Goal: Information Seeking & Learning: Learn about a topic

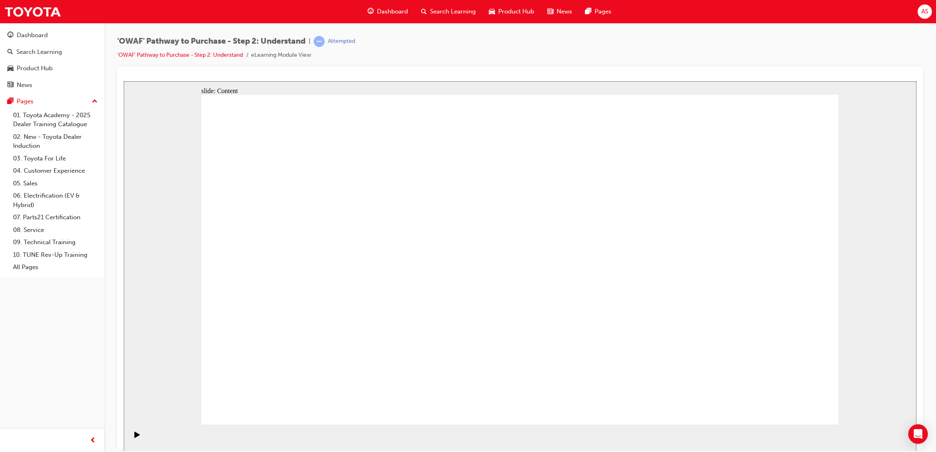
drag, startPoint x: 658, startPoint y: 341, endPoint x: 646, endPoint y: 343, distance: 12.0
drag, startPoint x: 464, startPoint y: 379, endPoint x: 511, endPoint y: 361, distance: 50.3
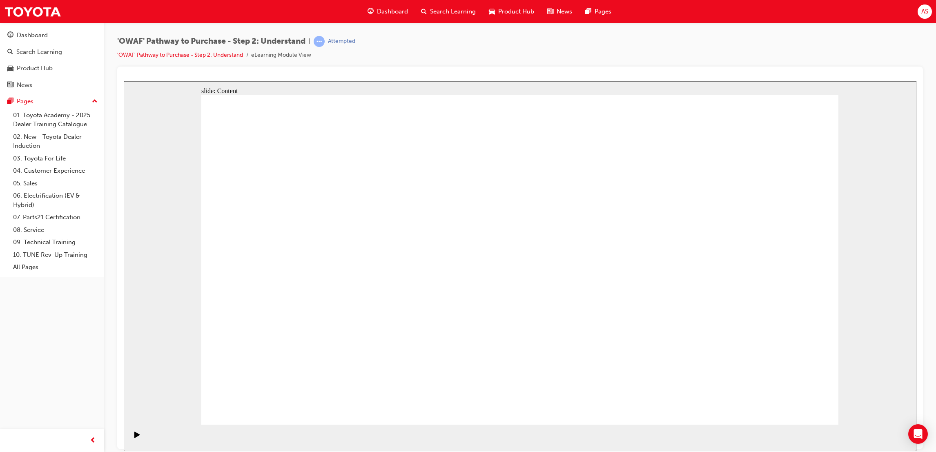
drag, startPoint x: 578, startPoint y: 363, endPoint x: 575, endPoint y: 370, distance: 7.7
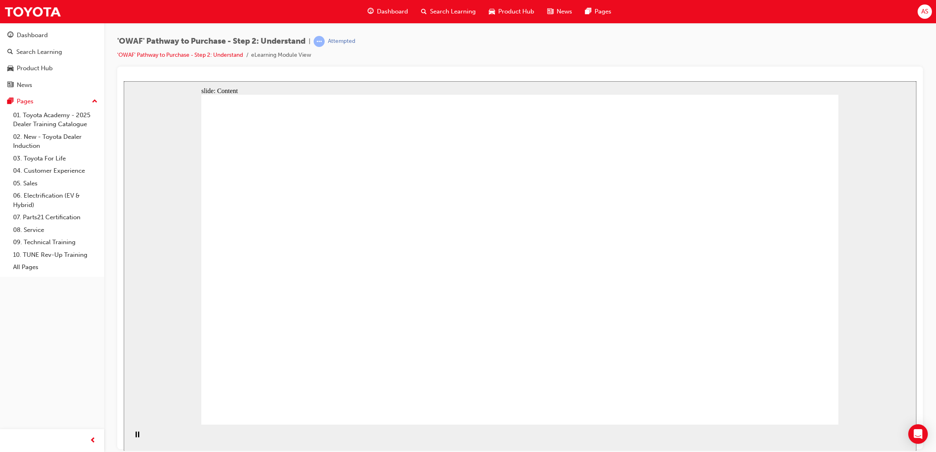
drag, startPoint x: 317, startPoint y: 241, endPoint x: 457, endPoint y: 283, distance: 146.8
drag, startPoint x: 464, startPoint y: 276, endPoint x: 453, endPoint y: 274, distance: 10.4
drag, startPoint x: 326, startPoint y: 221, endPoint x: 323, endPoint y: 214, distance: 7.9
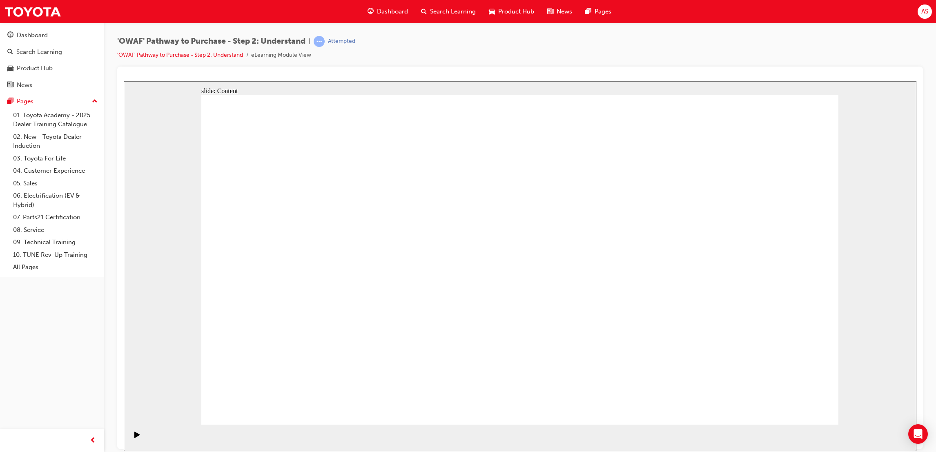
drag, startPoint x: 624, startPoint y: 328, endPoint x: 451, endPoint y: 312, distance: 173.0
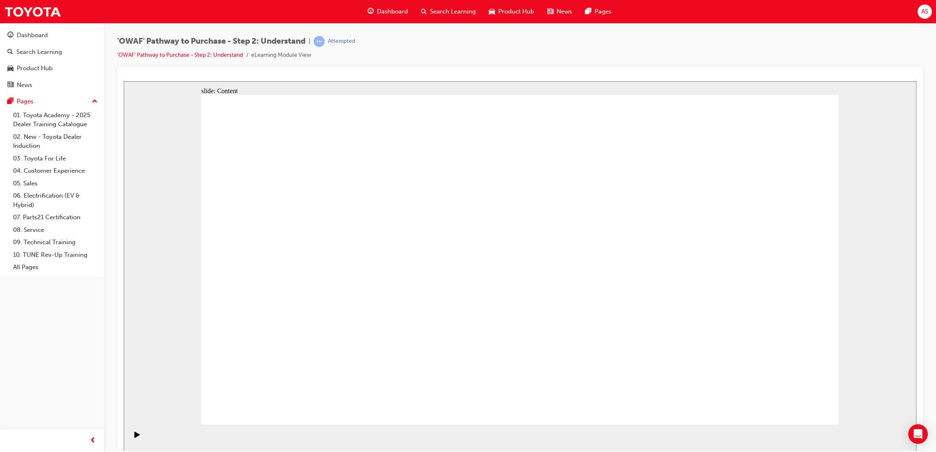
drag, startPoint x: 557, startPoint y: 271, endPoint x: 807, endPoint y: 383, distance: 273.7
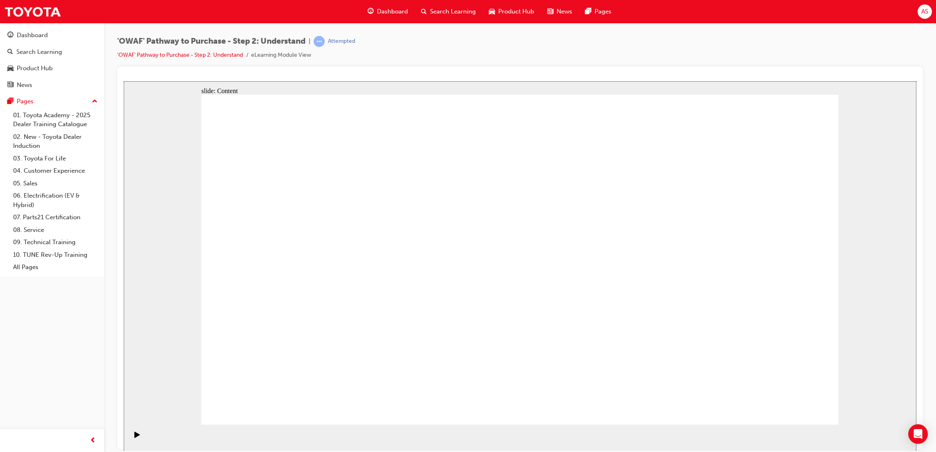
drag, startPoint x: 807, startPoint y: 383, endPoint x: 817, endPoint y: 413, distance: 32.3
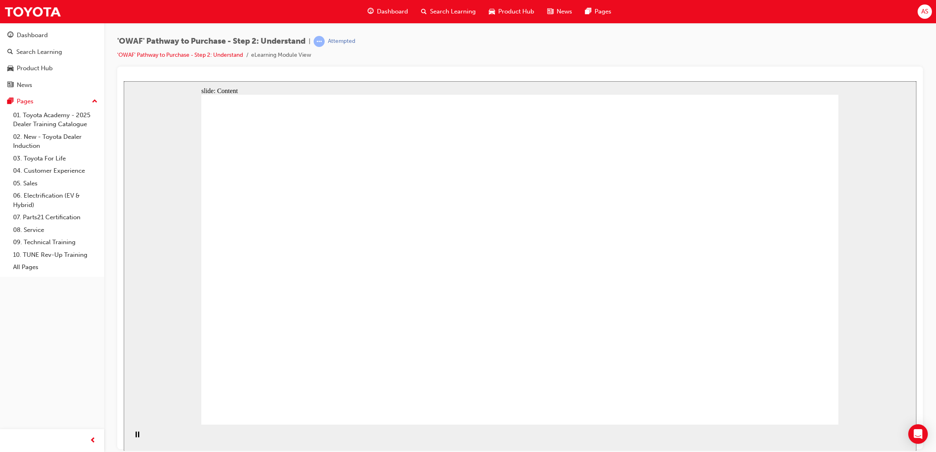
drag, startPoint x: 468, startPoint y: 104, endPoint x: 511, endPoint y: 168, distance: 76.8
drag, startPoint x: 512, startPoint y: 169, endPoint x: 521, endPoint y: 185, distance: 18.3
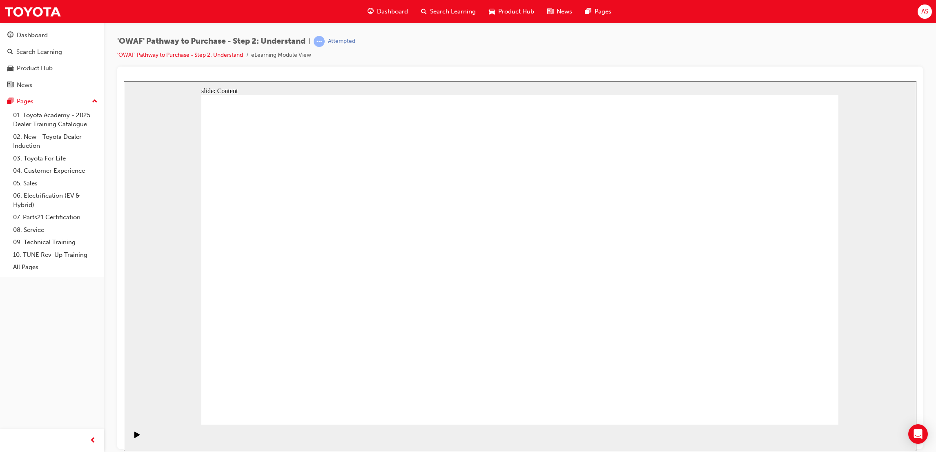
drag, startPoint x: 724, startPoint y: 323, endPoint x: 793, endPoint y: 392, distance: 97.3
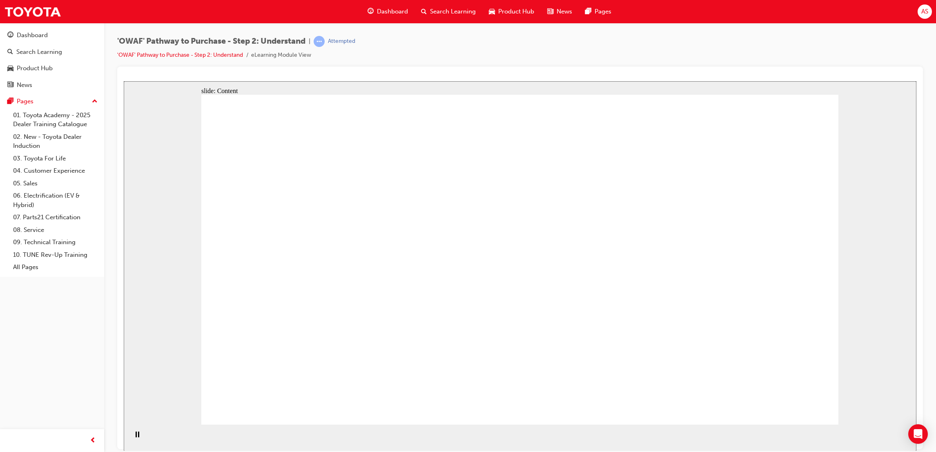
drag, startPoint x: 355, startPoint y: 175, endPoint x: 372, endPoint y: 162, distance: 20.7
drag, startPoint x: 372, startPoint y: 162, endPoint x: 761, endPoint y: 224, distance: 394.1
drag, startPoint x: 771, startPoint y: 166, endPoint x: 779, endPoint y: 160, distance: 10.5
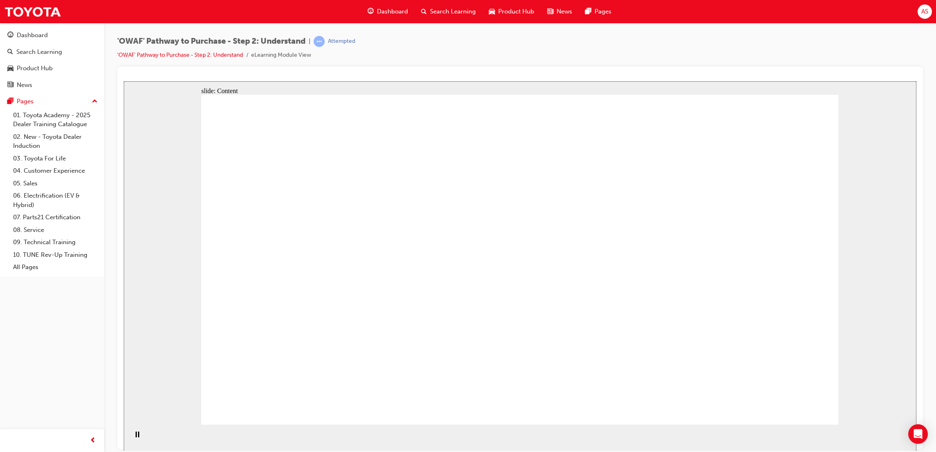
drag, startPoint x: 477, startPoint y: 302, endPoint x: 490, endPoint y: 305, distance: 14.0
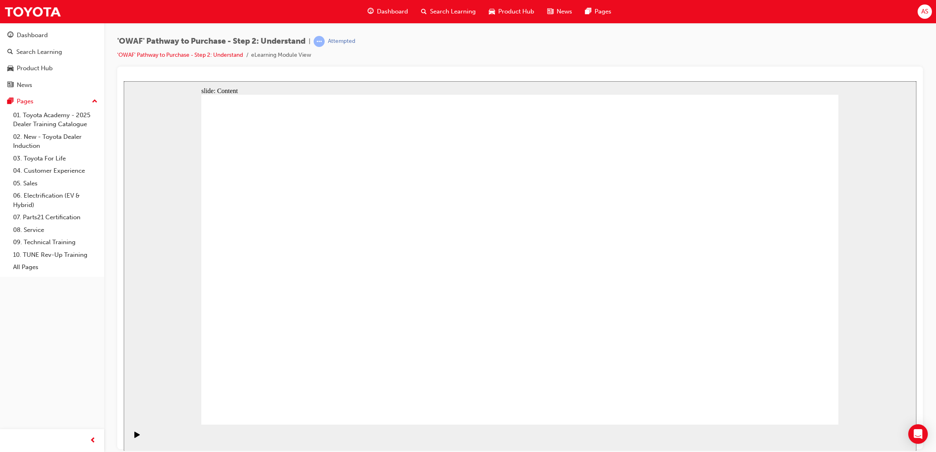
click at [865, 238] on div "slide: Content Acknowledge and empathise Rectangle Rectangle 1 Objection handli…" at bounding box center [520, 266] width 793 height 370
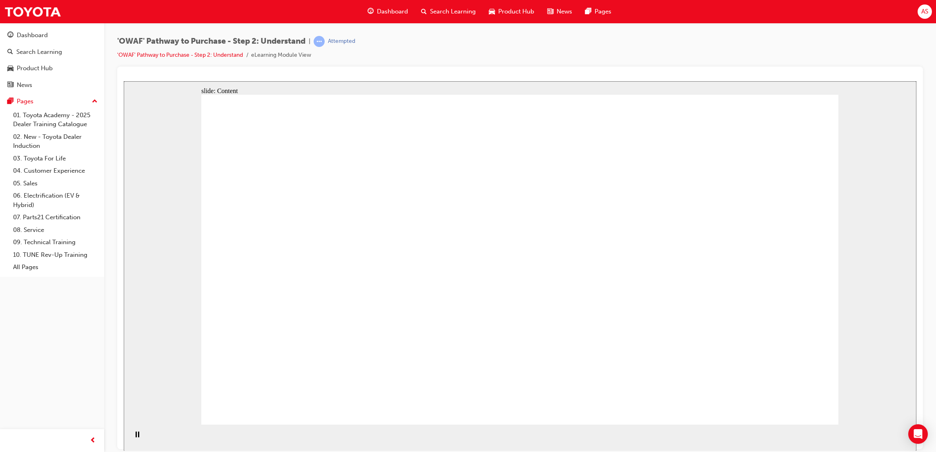
drag, startPoint x: 401, startPoint y: 260, endPoint x: 396, endPoint y: 263, distance: 5.7
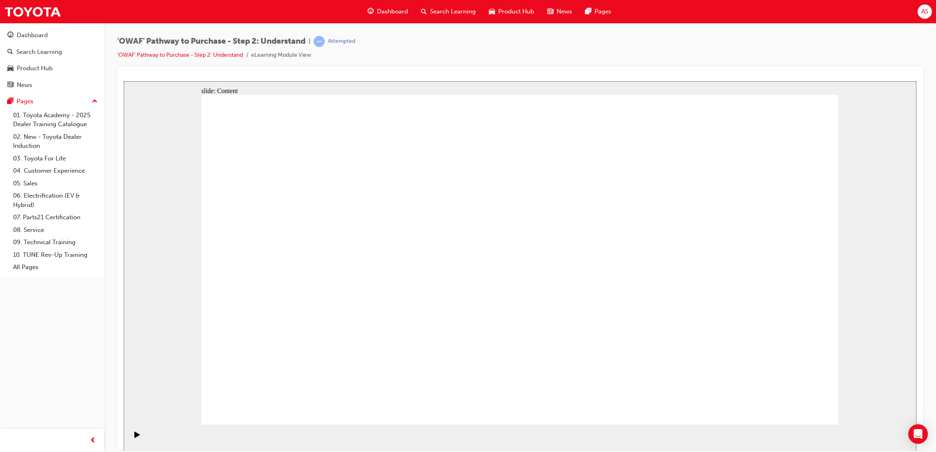
drag, startPoint x: 552, startPoint y: 356, endPoint x: 555, endPoint y: 174, distance: 182.6
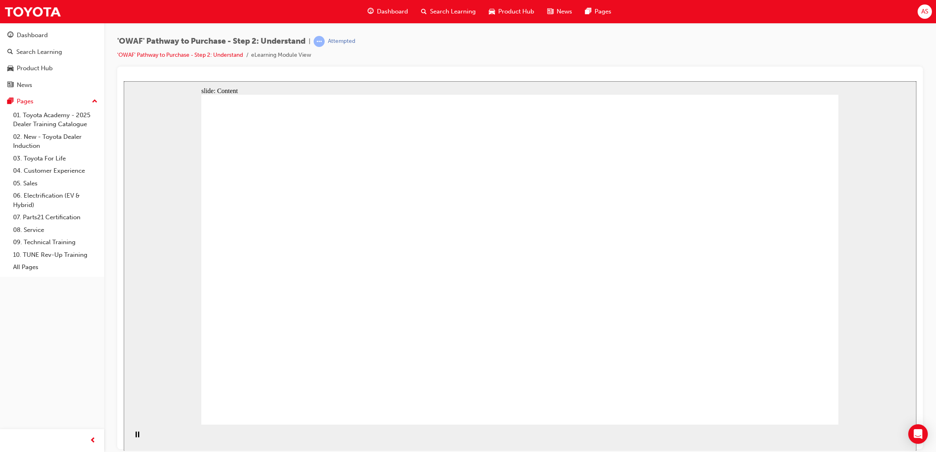
drag, startPoint x: 577, startPoint y: 275, endPoint x: 265, endPoint y: 223, distance: 316.8
drag, startPoint x: 345, startPoint y: 300, endPoint x: 495, endPoint y: 241, distance: 161.7
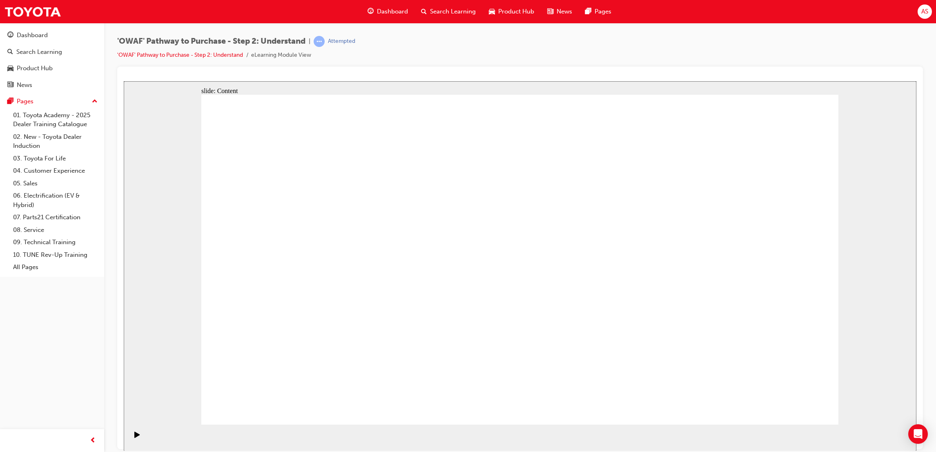
drag, startPoint x: 544, startPoint y: 268, endPoint x: 479, endPoint y: 272, distance: 64.7
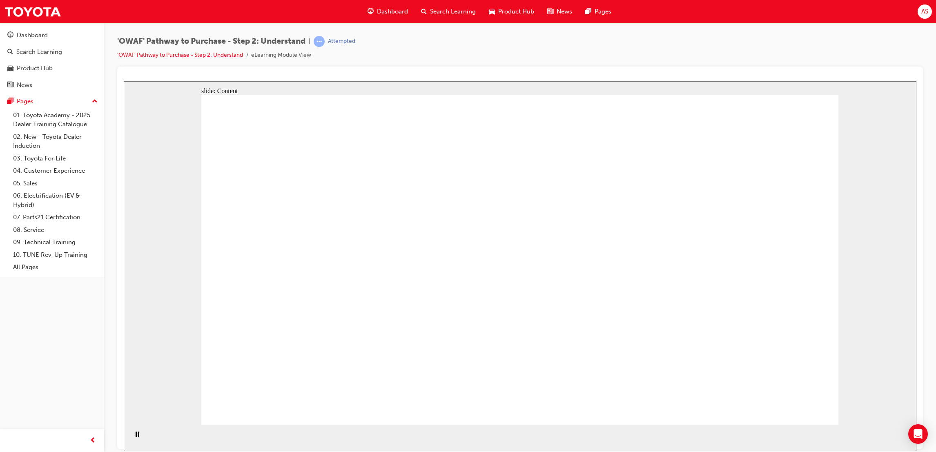
drag, startPoint x: 648, startPoint y: 214, endPoint x: 647, endPoint y: 160, distance: 54.3
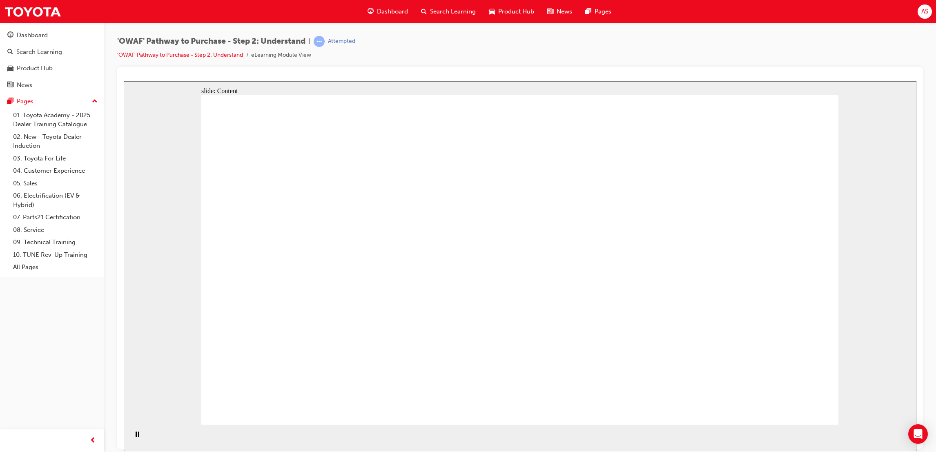
drag, startPoint x: 550, startPoint y: 162, endPoint x: 601, endPoint y: 152, distance: 52.1
drag, startPoint x: 756, startPoint y: 151, endPoint x: 693, endPoint y: 230, distance: 100.3
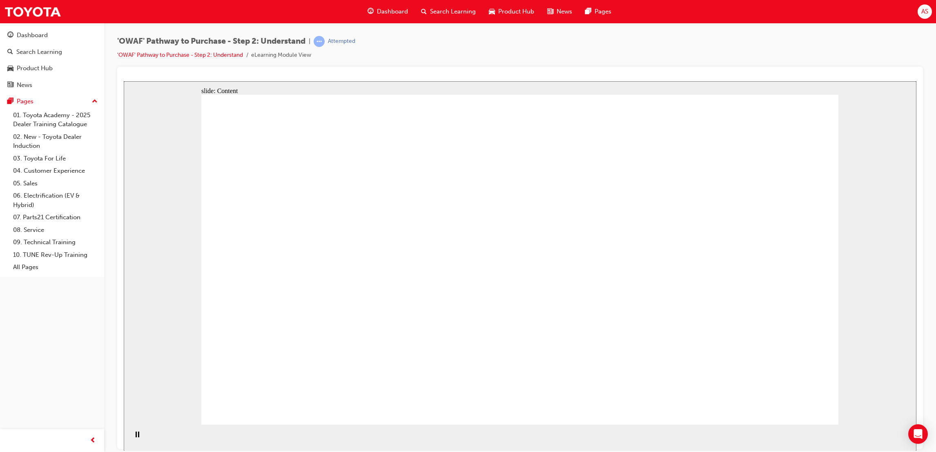
drag, startPoint x: 805, startPoint y: 392, endPoint x: 804, endPoint y: 398, distance: 6.2
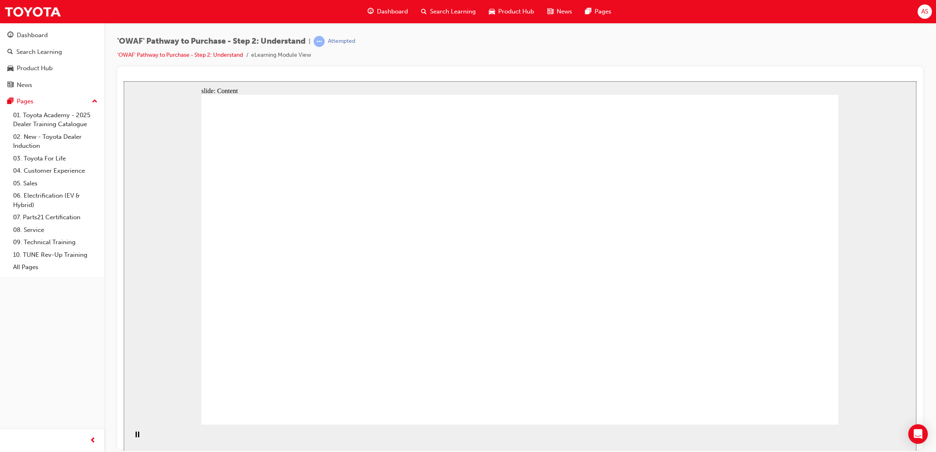
drag, startPoint x: 564, startPoint y: 141, endPoint x: 559, endPoint y: 143, distance: 5.3
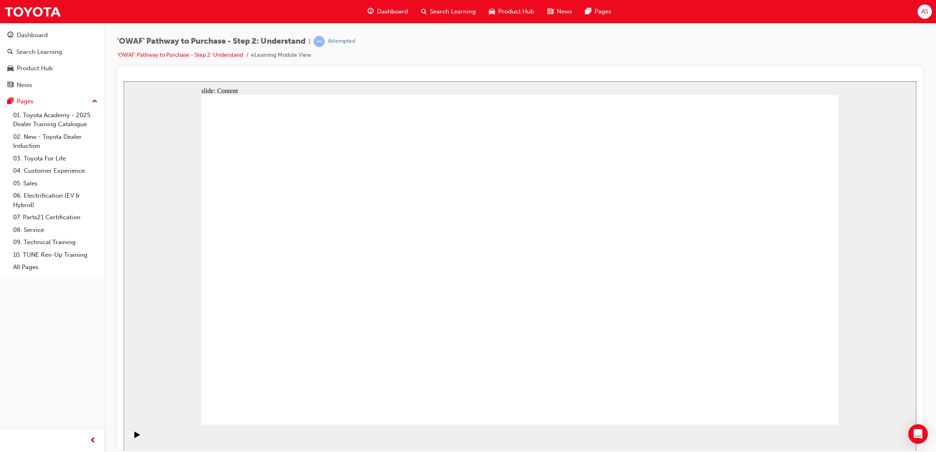
drag, startPoint x: 763, startPoint y: 410, endPoint x: 775, endPoint y: 406, distance: 12.9
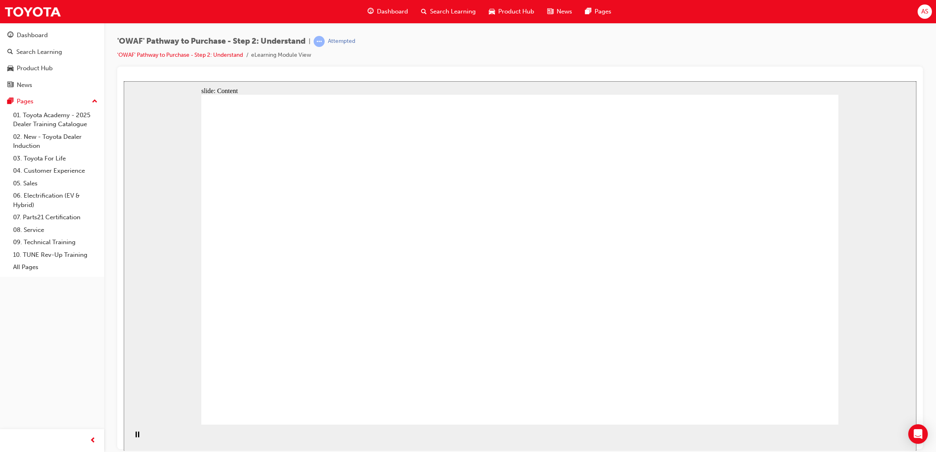
drag, startPoint x: 515, startPoint y: 276, endPoint x: 462, endPoint y: 251, distance: 58.5
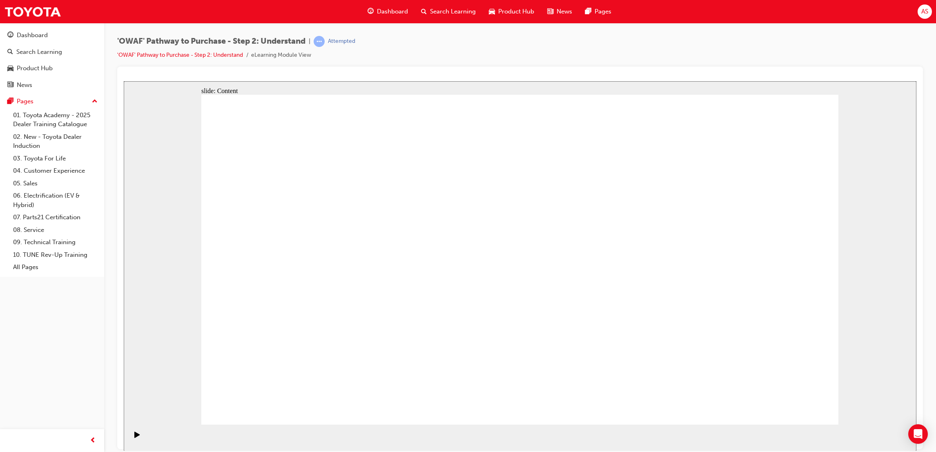
drag, startPoint x: 731, startPoint y: 133, endPoint x: 684, endPoint y: 172, distance: 60.9
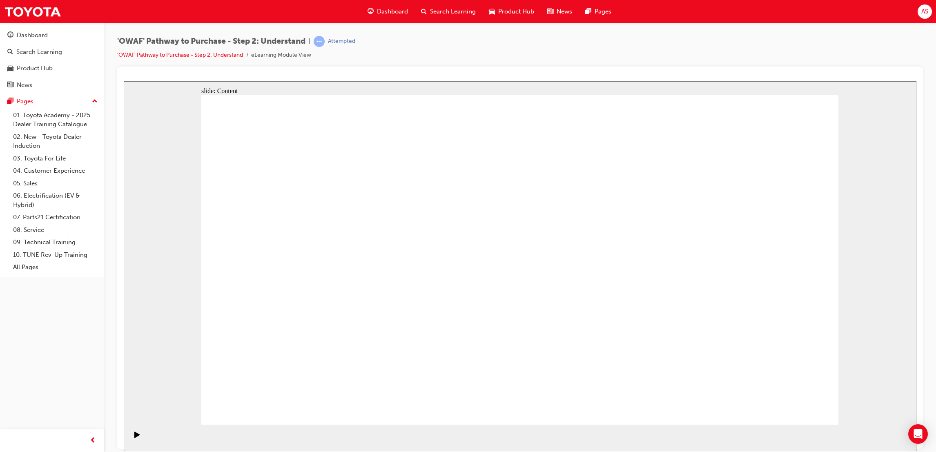
drag, startPoint x: 530, startPoint y: 167, endPoint x: 528, endPoint y: 174, distance: 7.5
drag, startPoint x: 704, startPoint y: 199, endPoint x: 699, endPoint y: 201, distance: 5.6
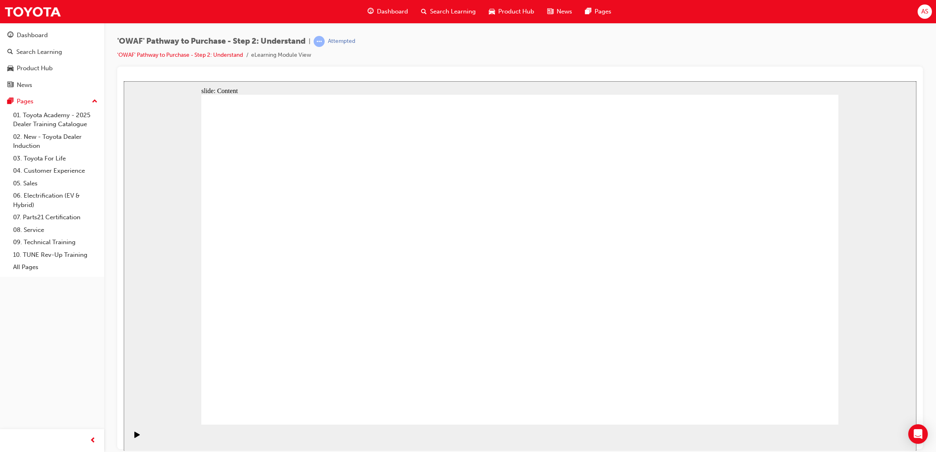
drag, startPoint x: 870, startPoint y: 346, endPoint x: 853, endPoint y: 389, distance: 46.7
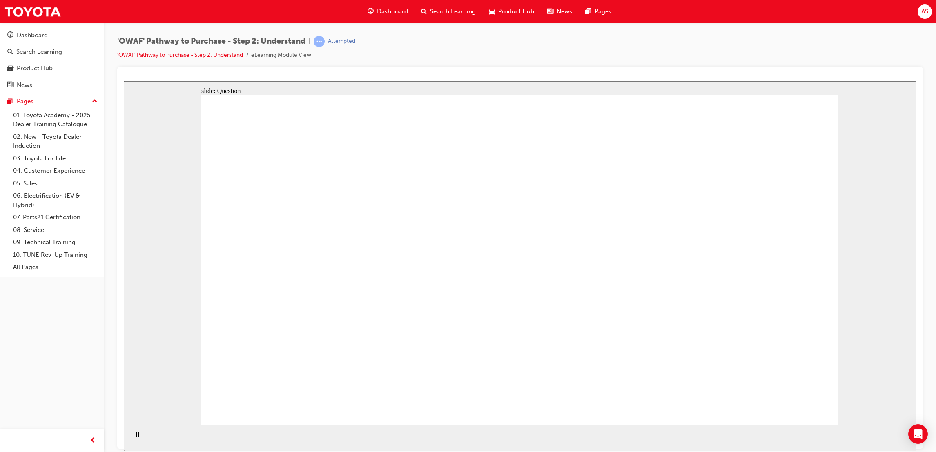
drag, startPoint x: 718, startPoint y: 300, endPoint x: 337, endPoint y: 300, distance: 380.6
drag, startPoint x: 711, startPoint y: 281, endPoint x: 349, endPoint y: 290, distance: 361.5
drag, startPoint x: 683, startPoint y: 263, endPoint x: 505, endPoint y: 263, distance: 177.7
drag, startPoint x: 703, startPoint y: 280, endPoint x: 522, endPoint y: 274, distance: 181.0
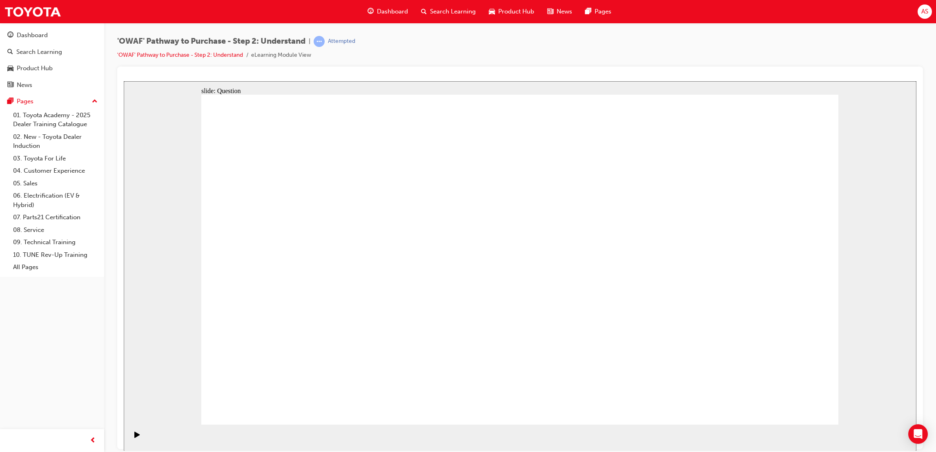
drag, startPoint x: 684, startPoint y: 280, endPoint x: 326, endPoint y: 288, distance: 357.4
drag, startPoint x: 710, startPoint y: 272, endPoint x: 537, endPoint y: 286, distance: 173.3
drag, startPoint x: 706, startPoint y: 273, endPoint x: 279, endPoint y: 294, distance: 426.9
drag, startPoint x: 689, startPoint y: 263, endPoint x: 320, endPoint y: 282, distance: 369.7
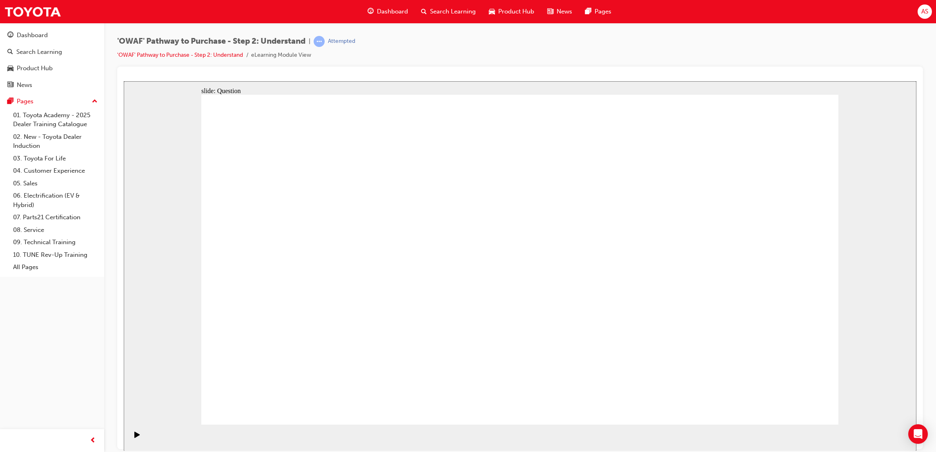
drag, startPoint x: 688, startPoint y: 317, endPoint x: 494, endPoint y: 317, distance: 194.0
drag, startPoint x: 689, startPoint y: 314, endPoint x: 300, endPoint y: 330, distance: 389.1
drag, startPoint x: 727, startPoint y: 327, endPoint x: 373, endPoint y: 319, distance: 353.8
drag, startPoint x: 682, startPoint y: 314, endPoint x: 508, endPoint y: 312, distance: 174.4
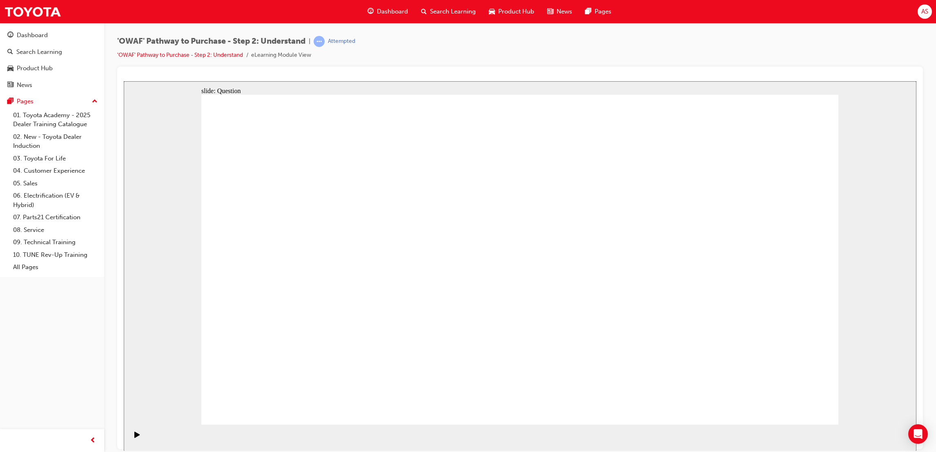
drag, startPoint x: 708, startPoint y: 326, endPoint x: 546, endPoint y: 332, distance: 161.8
drag, startPoint x: 703, startPoint y: 326, endPoint x: 301, endPoint y: 339, distance: 402.9
drag, startPoint x: 674, startPoint y: 323, endPoint x: 424, endPoint y: 316, distance: 249.6
drag, startPoint x: 674, startPoint y: 321, endPoint x: 280, endPoint y: 330, distance: 393.8
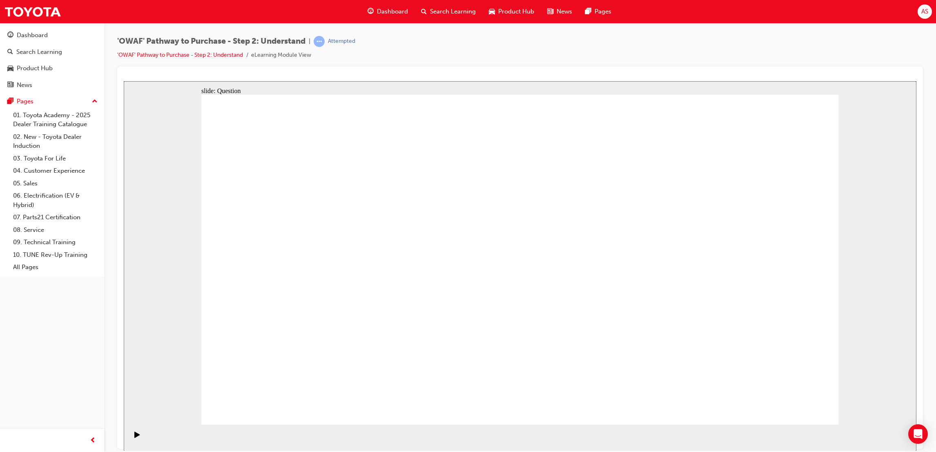
drag, startPoint x: 353, startPoint y: 360, endPoint x: 386, endPoint y: 237, distance: 127.1
drag, startPoint x: 466, startPoint y: 387, endPoint x: 515, endPoint y: 222, distance: 172.0
drag, startPoint x: 581, startPoint y: 330, endPoint x: 663, endPoint y: 241, distance: 121.1
drag, startPoint x: 684, startPoint y: 398, endPoint x: 525, endPoint y: 275, distance: 201.2
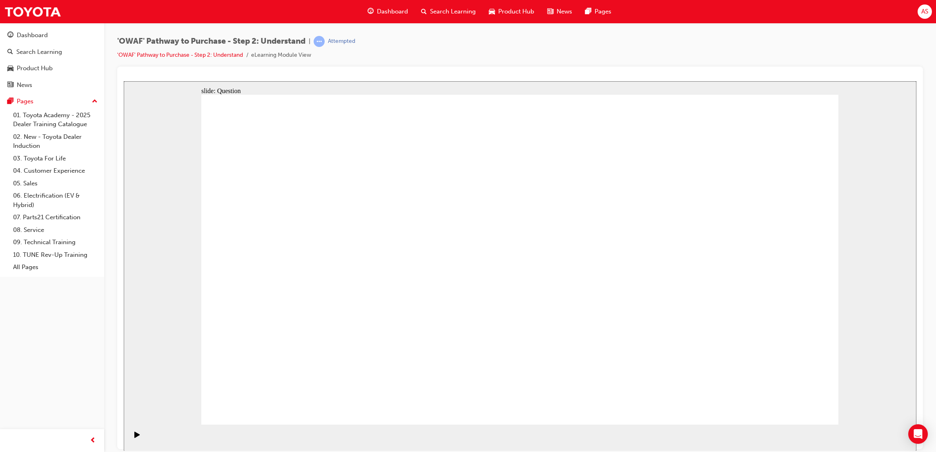
checkbox input "false"
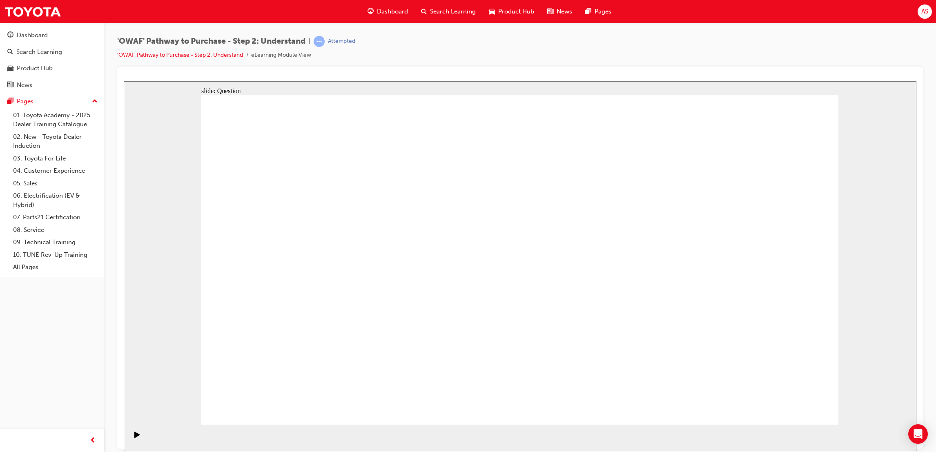
checkbox input "true"
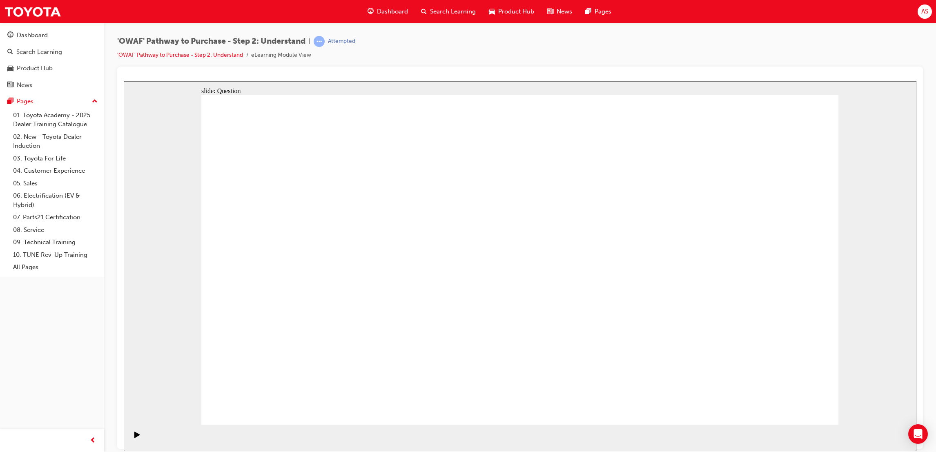
checkbox input "true"
drag, startPoint x: 784, startPoint y: 288, endPoint x: 788, endPoint y: 292, distance: 5.8
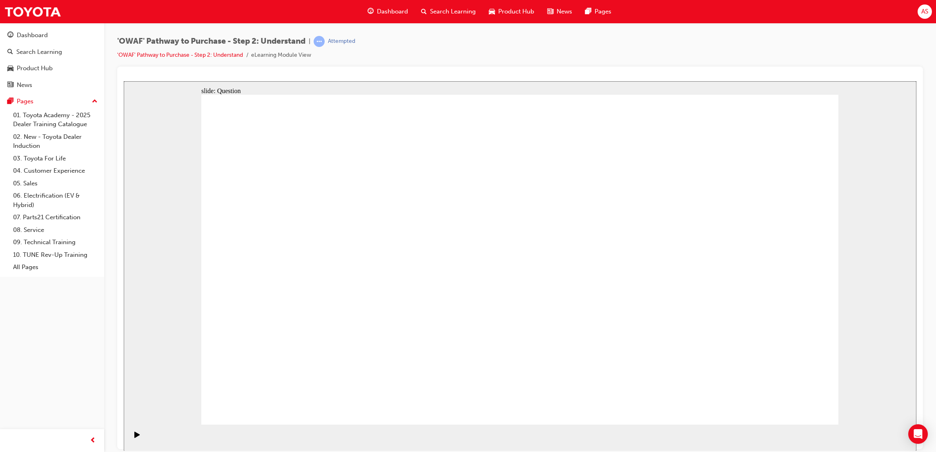
checkbox input "true"
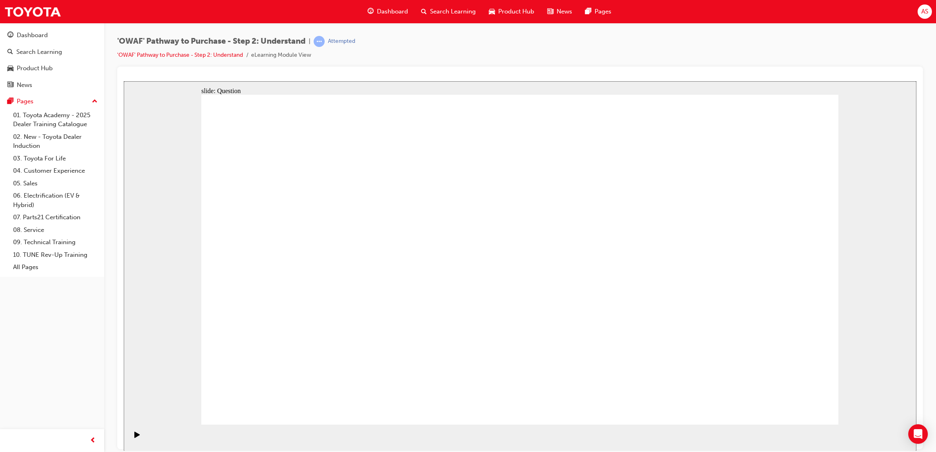
radio input "true"
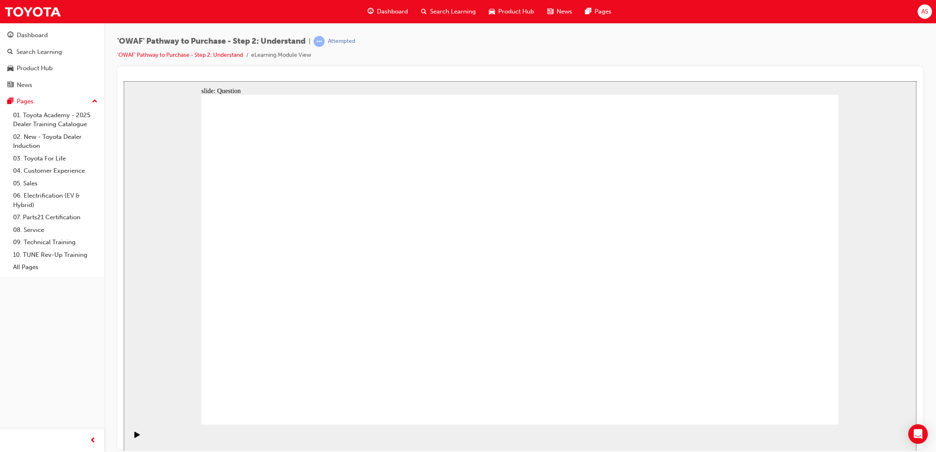
radio input "false"
radio input "true"
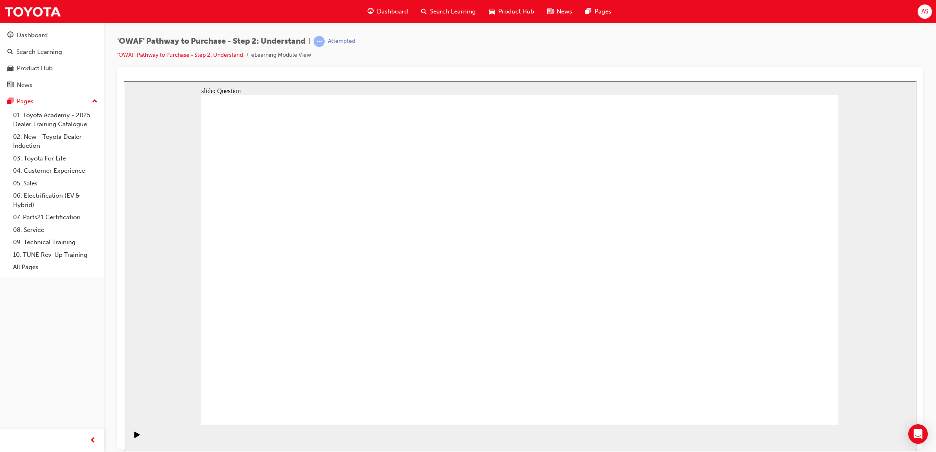
drag, startPoint x: 508, startPoint y: 236, endPoint x: 268, endPoint y: 354, distance: 268.3
drag, startPoint x: 356, startPoint y: 227, endPoint x: 531, endPoint y: 359, distance: 219.3
drag, startPoint x: 279, startPoint y: 236, endPoint x: 408, endPoint y: 339, distance: 165.6
drag, startPoint x: 773, startPoint y: 232, endPoint x: 460, endPoint y: 361, distance: 338.4
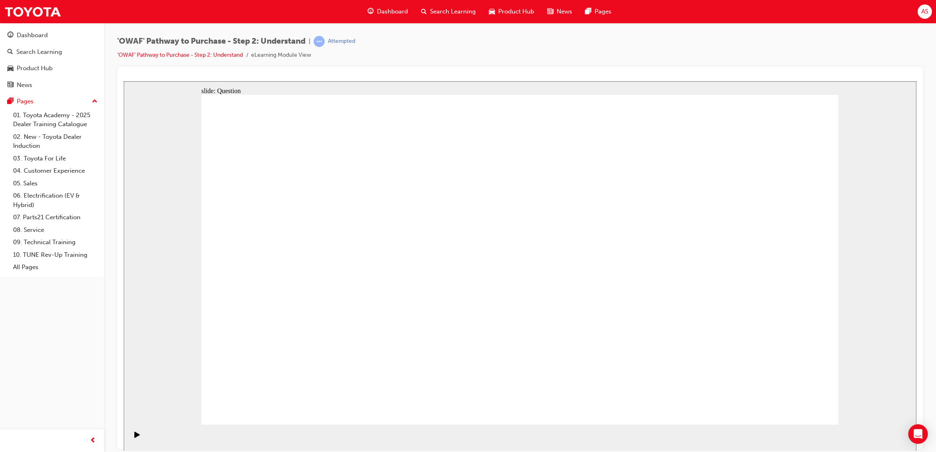
drag, startPoint x: 406, startPoint y: 347, endPoint x: 649, endPoint y: 357, distance: 243.2
drag, startPoint x: 450, startPoint y: 246, endPoint x: 389, endPoint y: 367, distance: 135.5
drag, startPoint x: 593, startPoint y: 234, endPoint x: 339, endPoint y: 348, distance: 278.1
drag, startPoint x: 662, startPoint y: 366, endPoint x: 682, endPoint y: 366, distance: 20.0
drag, startPoint x: 709, startPoint y: 232, endPoint x: 576, endPoint y: 366, distance: 188.6
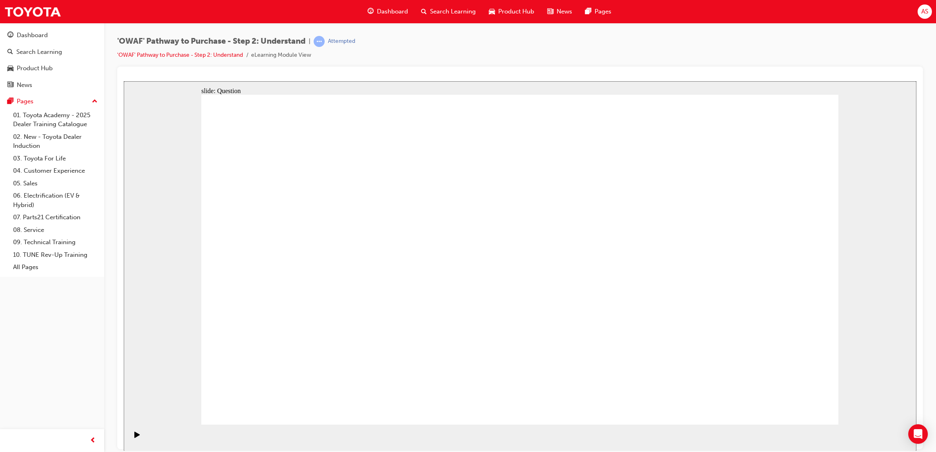
drag, startPoint x: 651, startPoint y: 244, endPoint x: 723, endPoint y: 367, distance: 142.4
drag, startPoint x: 415, startPoint y: 231, endPoint x: 809, endPoint y: 359, distance: 414.8
drag, startPoint x: 383, startPoint y: 354, endPoint x: 531, endPoint y: 206, distance: 209.1
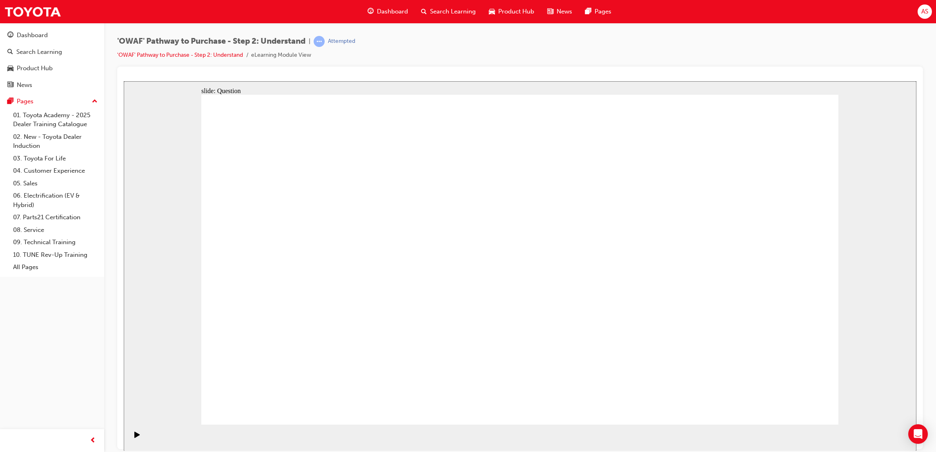
drag, startPoint x: 710, startPoint y: 377, endPoint x: 402, endPoint y: 369, distance: 307.6
drag, startPoint x: 443, startPoint y: 214, endPoint x: 722, endPoint y: 359, distance: 314.4
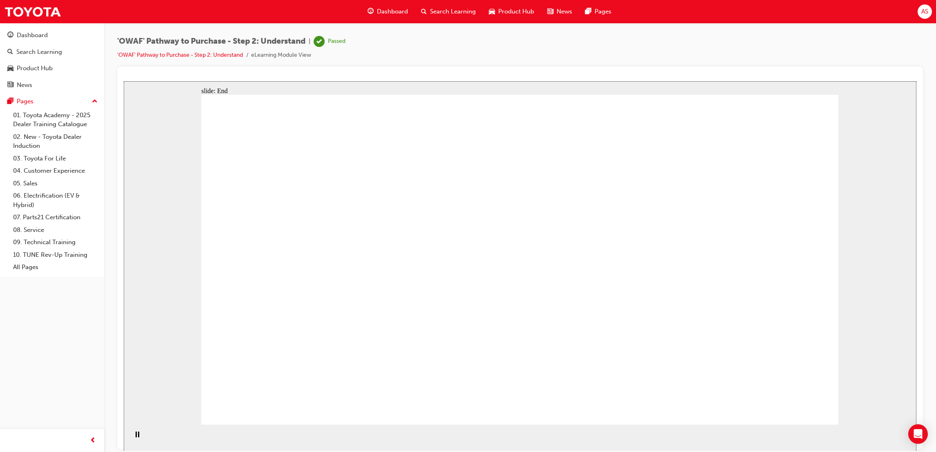
click at [378, 13] on span "Dashboard" at bounding box center [392, 11] width 31 height 9
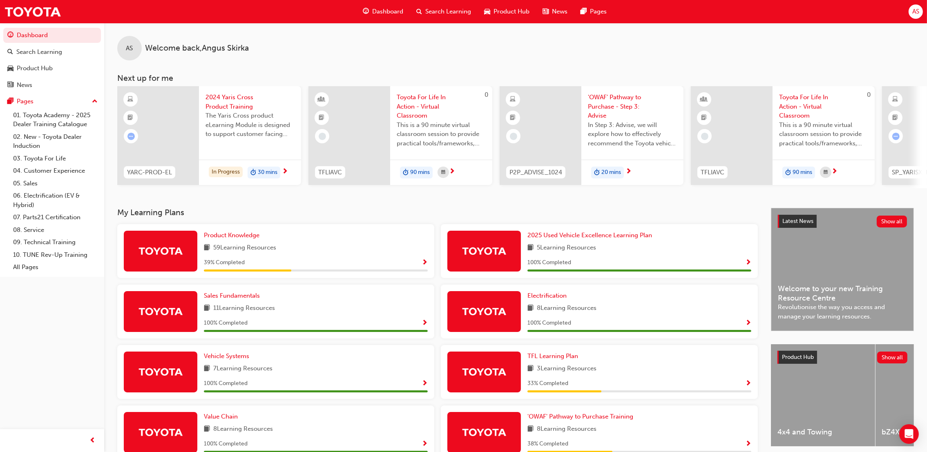
scroll to position [61, 0]
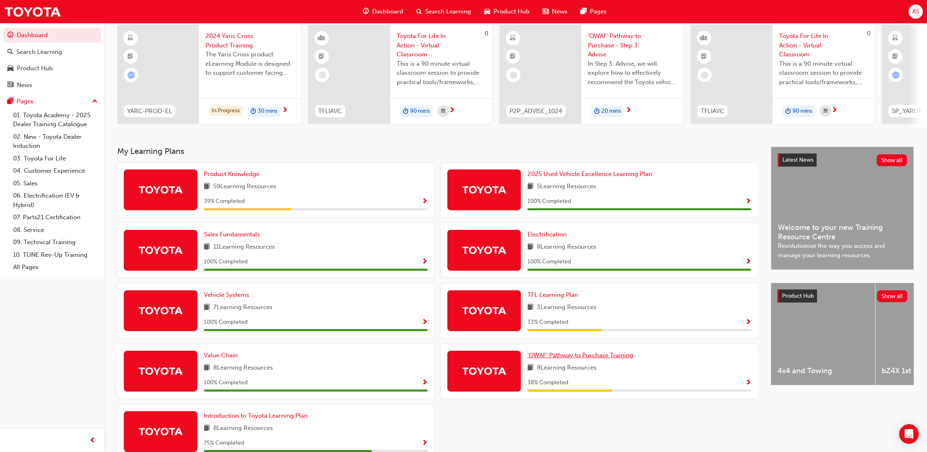
click at [629, 359] on span "'OWAF' Pathway to Purchase Training" at bounding box center [580, 355] width 106 height 7
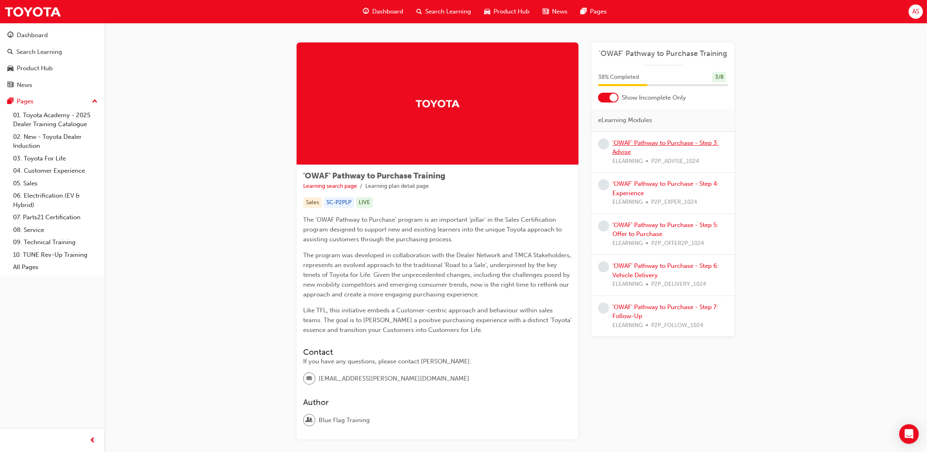
click at [643, 142] on link "'OWAF' Pathway to Purchase - Step 3: Advise" at bounding box center [665, 147] width 106 height 17
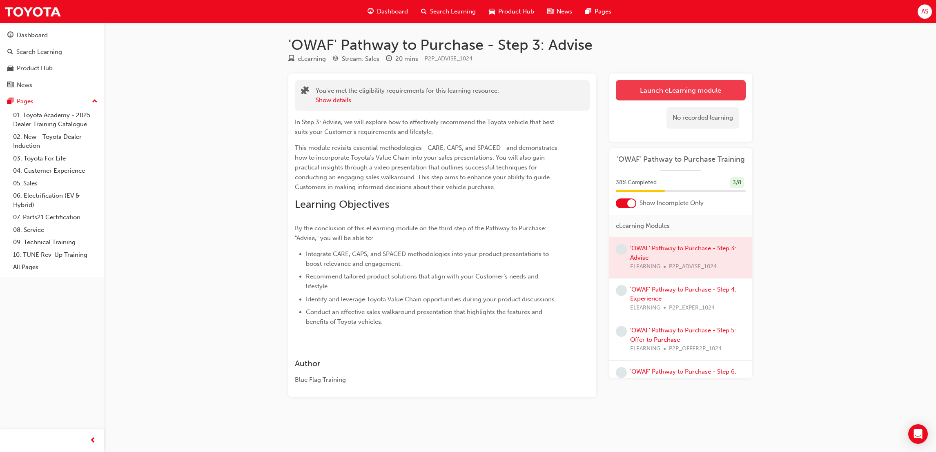
click at [680, 96] on link "Launch eLearning module" at bounding box center [681, 90] width 130 height 20
